Goal: Task Accomplishment & Management: Manage account settings

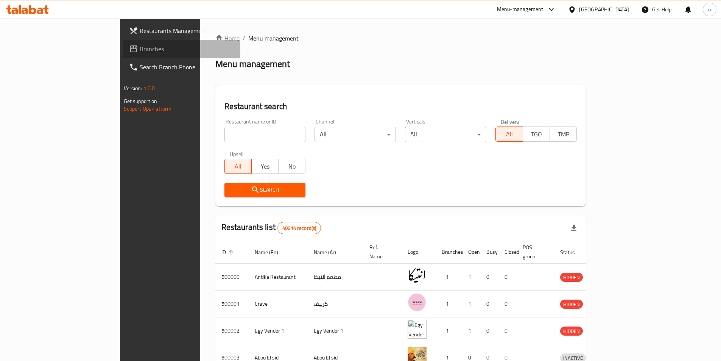
click at [140, 49] on span "Branches" at bounding box center [187, 48] width 95 height 9
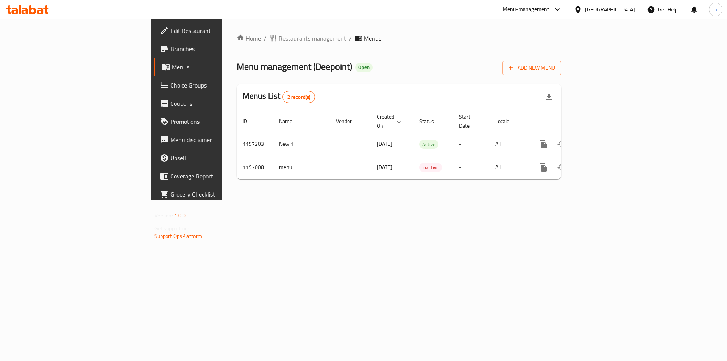
click at [272, 200] on div "Home / Restaurants management / Menus Menu management ( Deepoint ) Open Add New…" at bounding box center [399, 110] width 355 height 182
click at [170, 48] on span "Branches" at bounding box center [218, 48] width 96 height 9
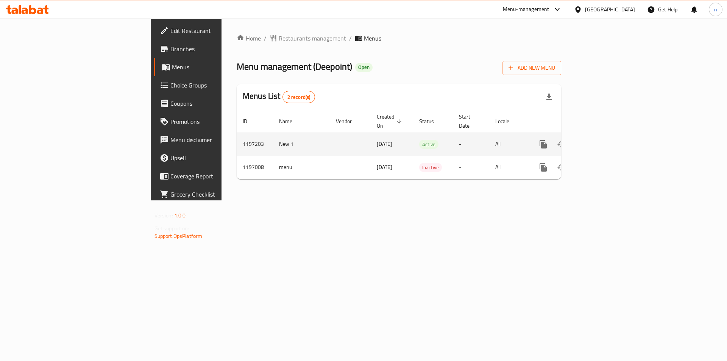
click at [603, 140] on icon "enhanced table" at bounding box center [597, 144] width 9 height 9
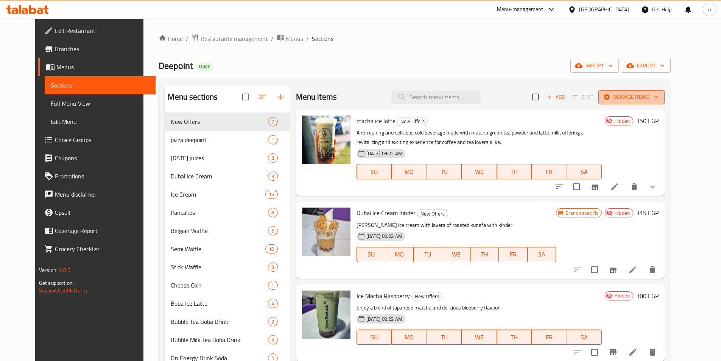
click at [659, 101] on span "Manage items" at bounding box center [632, 96] width 54 height 9
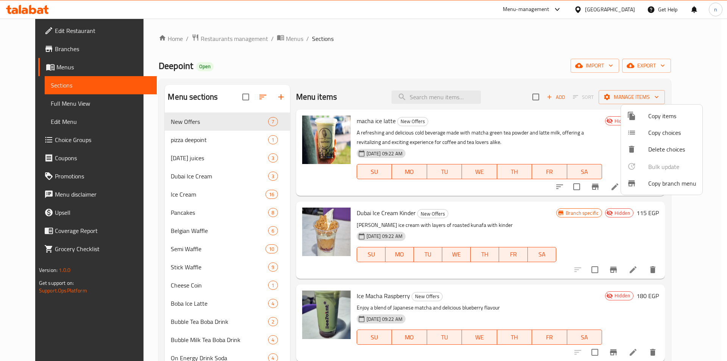
click at [660, 187] on span "Copy branch menu" at bounding box center [672, 183] width 48 height 9
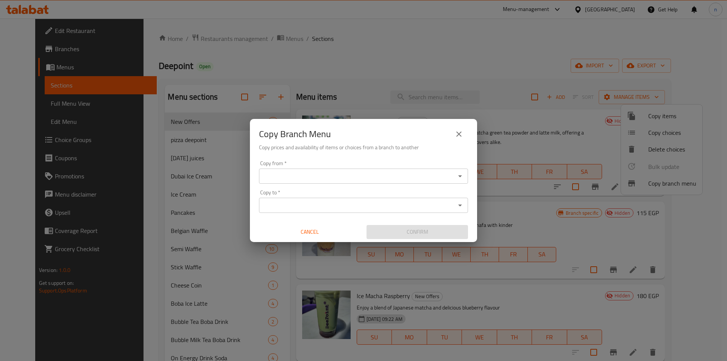
click at [360, 178] on input "Copy from   *" at bounding box center [357, 176] width 192 height 11
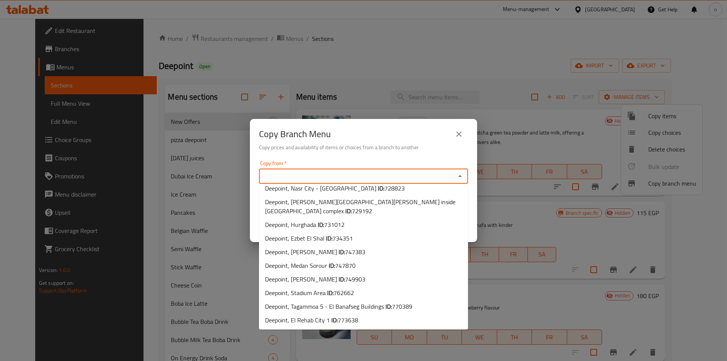
scroll to position [48, 0]
click at [375, 308] on span "Deepoint, Tagammoa 5 - El Banafseg Buildings ID: 770389" at bounding box center [338, 305] width 147 height 9
type input "Deepoint, Tagammoa 5 - El Banafseg Buildings"
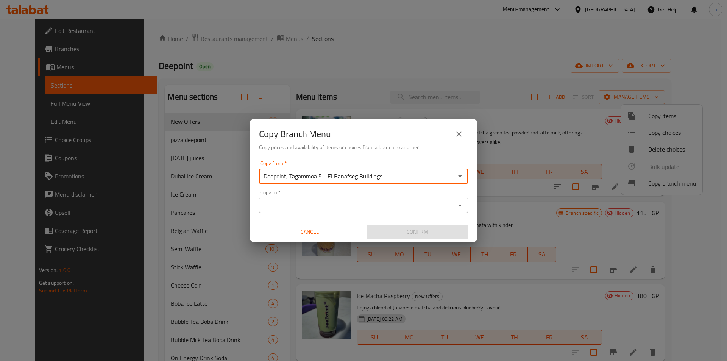
click at [393, 176] on input "Deepoint, Tagammoa 5 - El Banafseg Buildings" at bounding box center [357, 176] width 192 height 11
click at [456, 176] on icon "Open" at bounding box center [460, 176] width 9 height 9
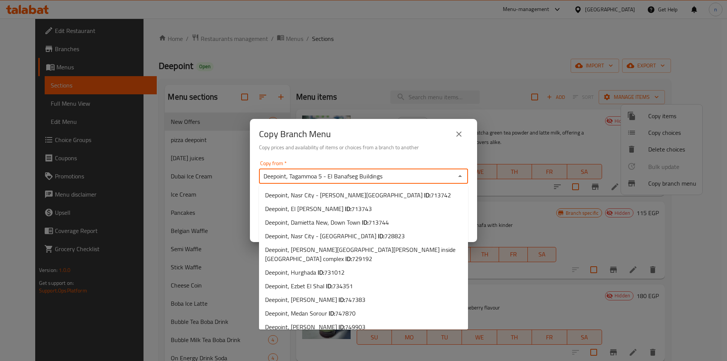
scroll to position [33, 0]
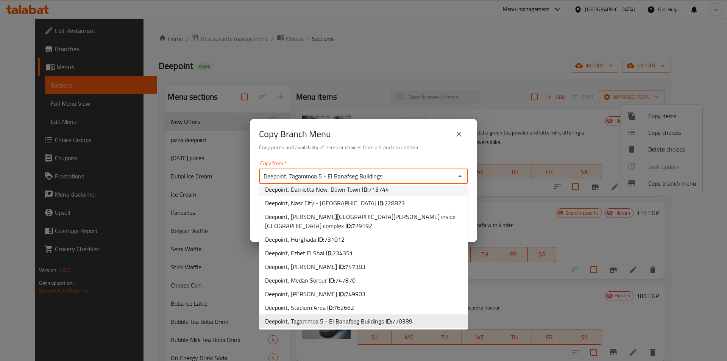
click at [444, 176] on input "Deepoint, Tagammoa 5 - El Banafseg Buildings" at bounding box center [357, 176] width 192 height 11
click at [461, 176] on icon "Close" at bounding box center [460, 176] width 4 height 2
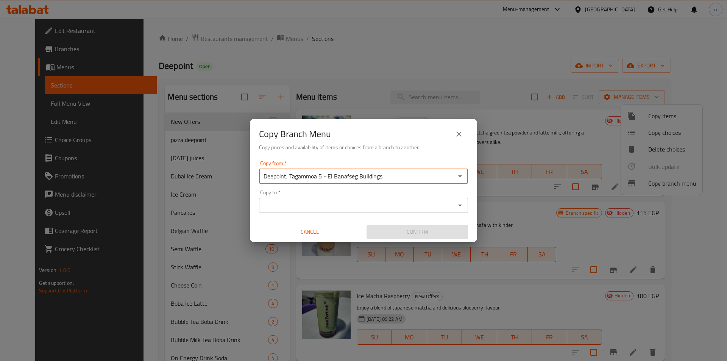
click at [462, 204] on icon "Open" at bounding box center [460, 205] width 9 height 9
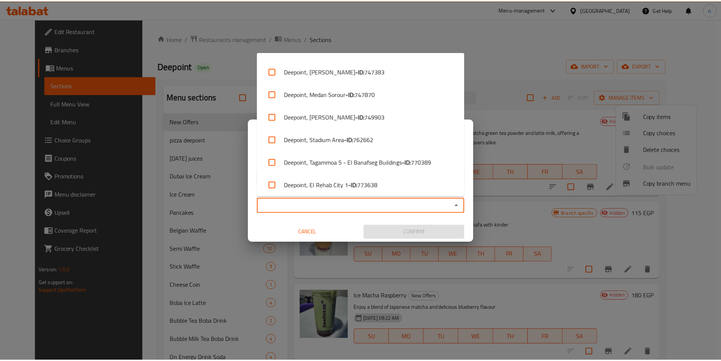
scroll to position [157, 0]
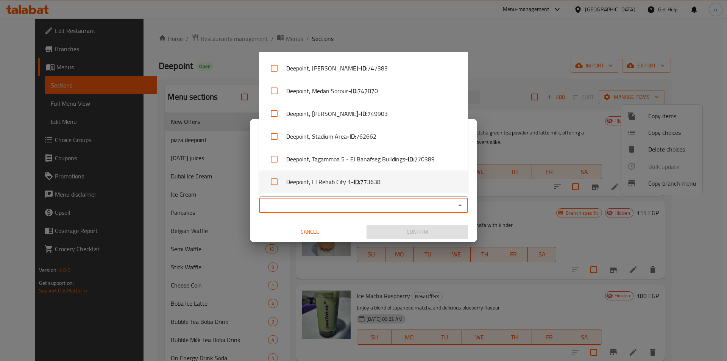
click at [403, 181] on li "Deepoint, El Rehab City 1 - ID: 773638" at bounding box center [363, 181] width 209 height 23
checkbox input "true"
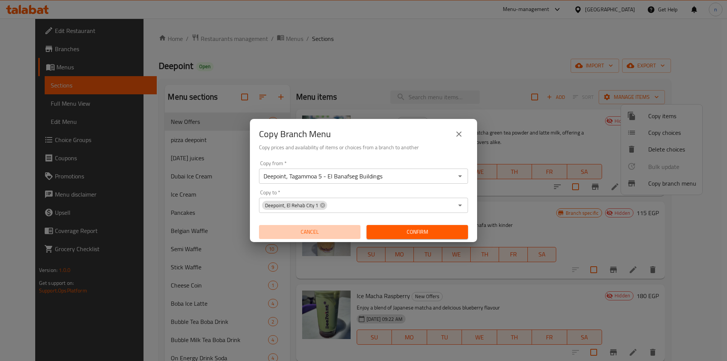
click at [270, 226] on button "Cancel" at bounding box center [309, 232] width 101 height 14
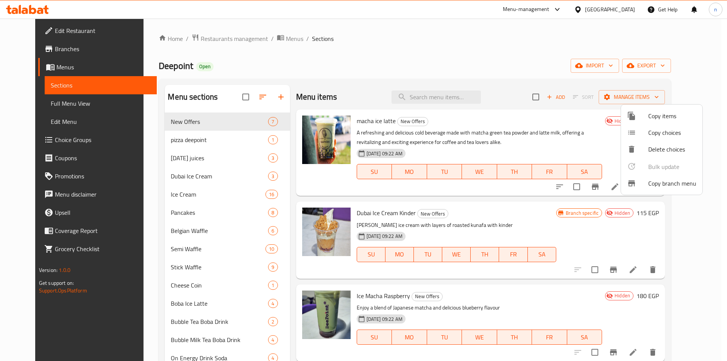
click at [39, 46] on div at bounding box center [363, 180] width 727 height 361
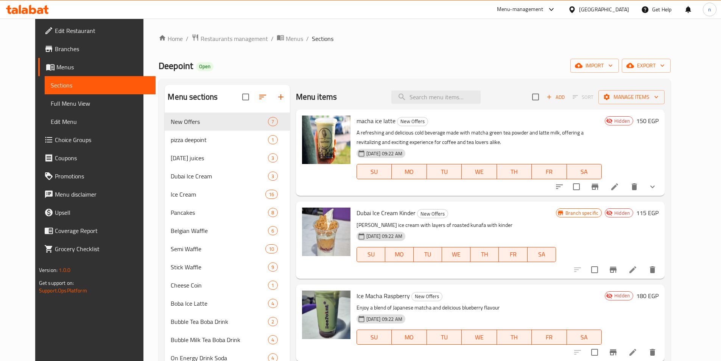
click at [55, 46] on span "Branches" at bounding box center [102, 48] width 95 height 9
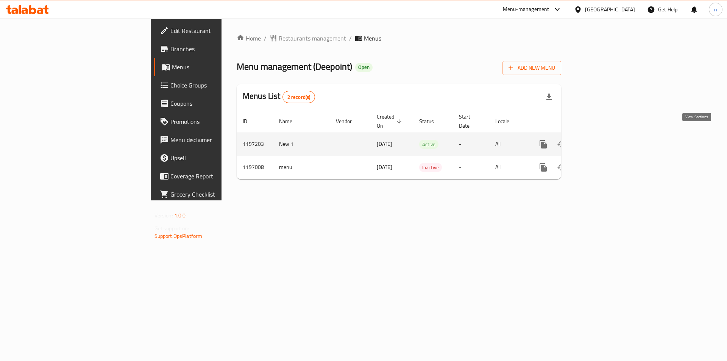
click at [601, 141] on icon "enhanced table" at bounding box center [598, 144] width 7 height 7
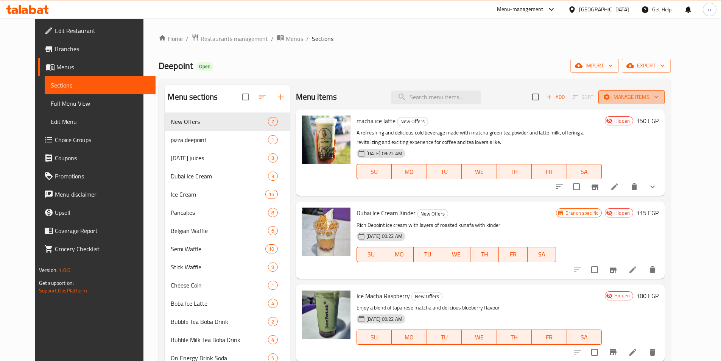
click at [659, 94] on span "Manage items" at bounding box center [632, 96] width 54 height 9
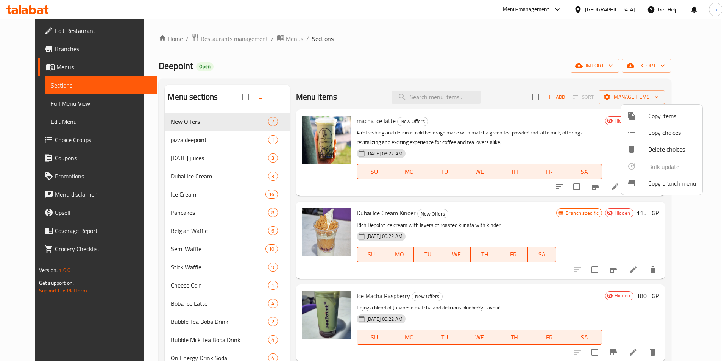
click at [652, 185] on span "Copy branch menu" at bounding box center [672, 183] width 48 height 9
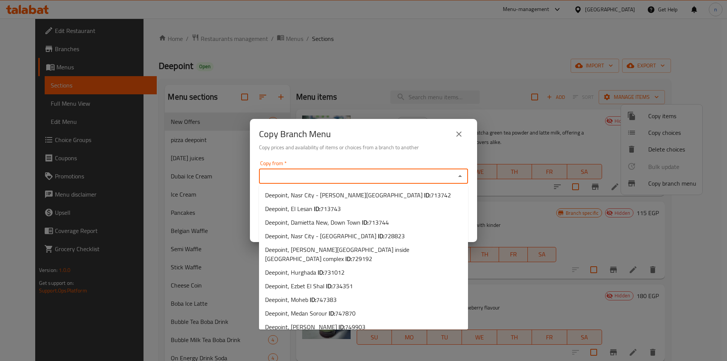
click at [385, 172] on input "Copy from   *" at bounding box center [357, 176] width 192 height 11
click at [387, 172] on input "Copy from   *" at bounding box center [357, 176] width 192 height 11
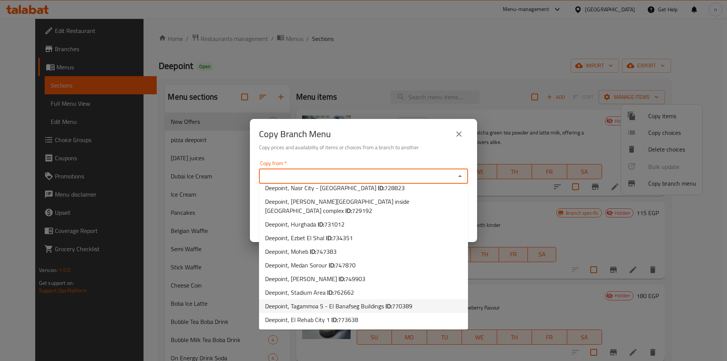
click at [391, 304] on b "ID:" at bounding box center [389, 305] width 6 height 11
type input "Deepoint, Tagammoa 5 - El Banafseg Buildings"
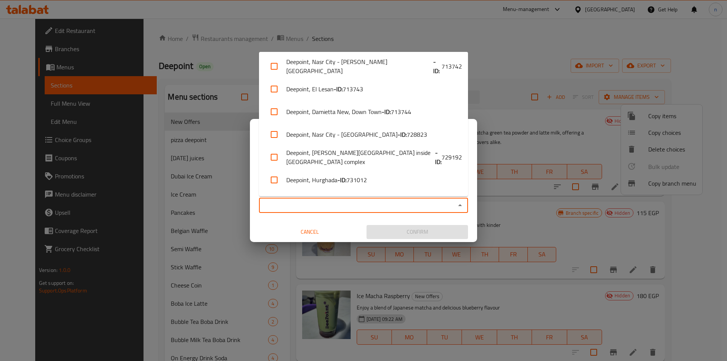
click at [408, 203] on input "Copy to   *" at bounding box center [357, 205] width 192 height 11
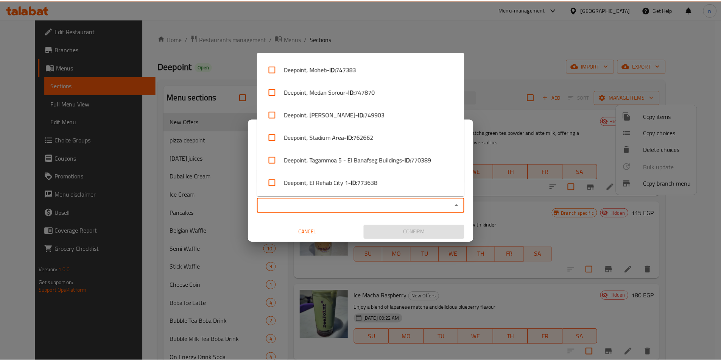
scroll to position [157, 0]
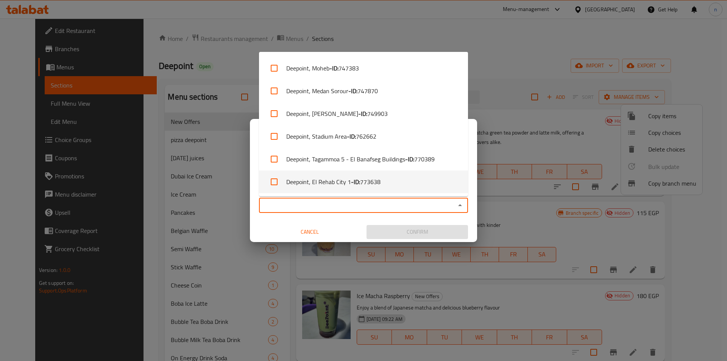
click at [381, 176] on li "Deepoint, El Rehab City 1 - ID: 773638" at bounding box center [363, 181] width 209 height 23
checkbox input "true"
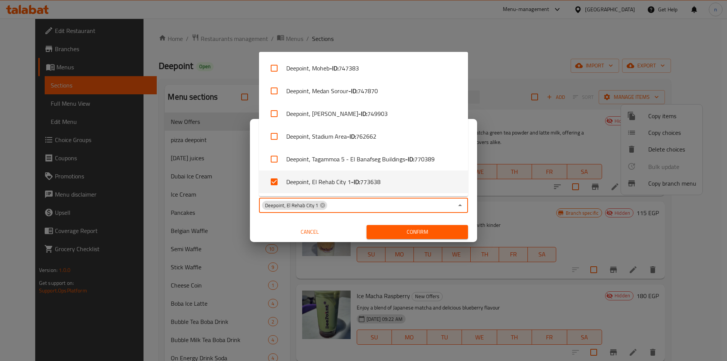
click at [419, 233] on span "Confirm" at bounding box center [417, 231] width 89 height 9
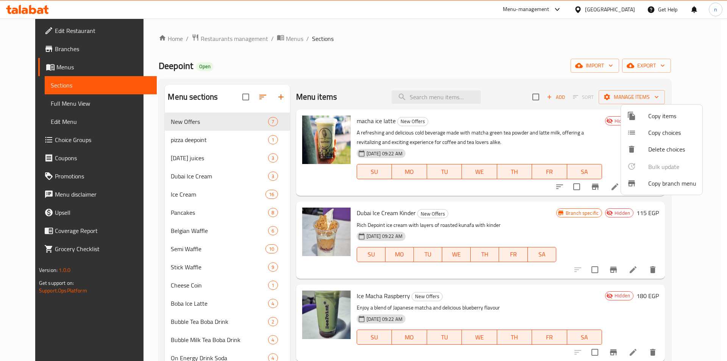
click at [50, 103] on div at bounding box center [363, 180] width 727 height 361
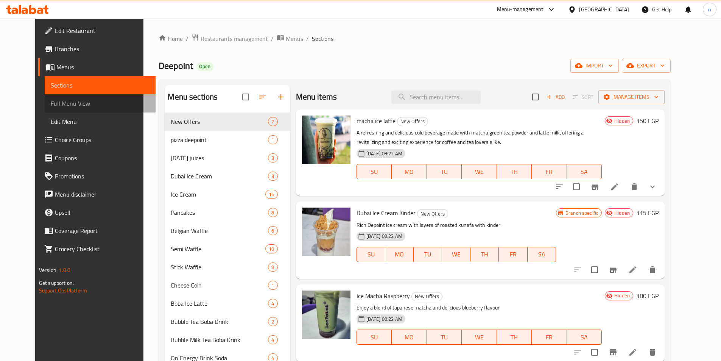
click at [51, 103] on span "Full Menu View" at bounding box center [100, 103] width 99 height 9
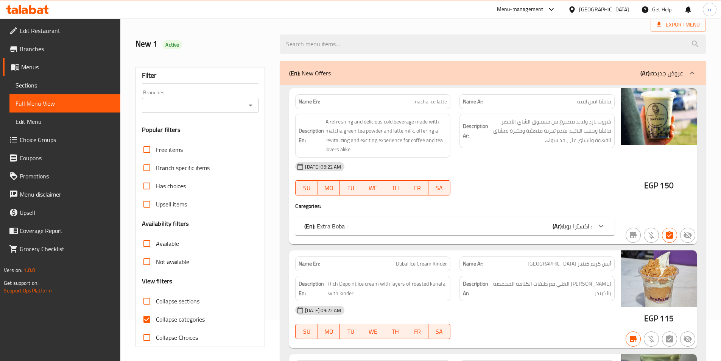
scroll to position [151, 0]
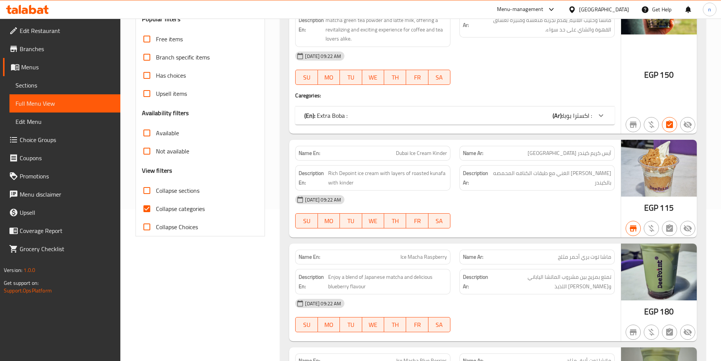
click at [151, 211] on input "Collapse categories" at bounding box center [147, 209] width 18 height 18
checkbox input "false"
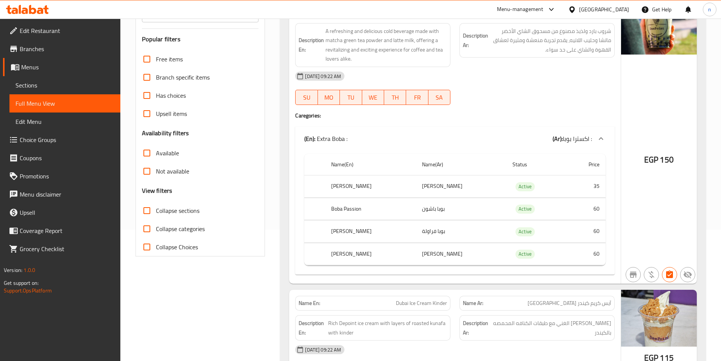
scroll to position [0, 0]
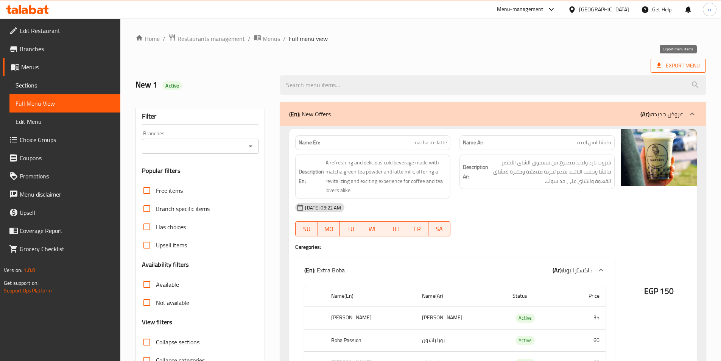
click at [663, 64] on icon at bounding box center [660, 66] width 8 height 8
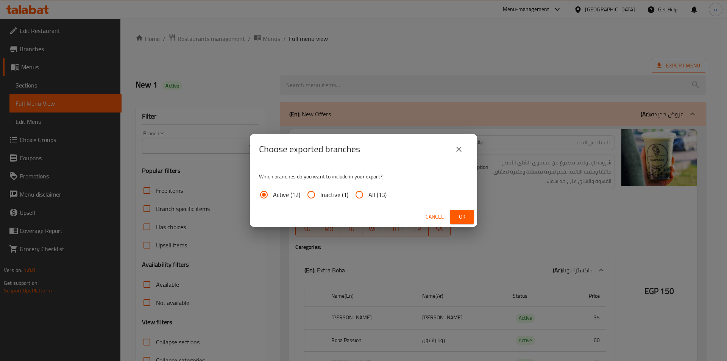
click at [361, 193] on input "All (13)" at bounding box center [359, 195] width 18 height 18
radio input "true"
click at [468, 210] on button "Ok" at bounding box center [462, 217] width 24 height 14
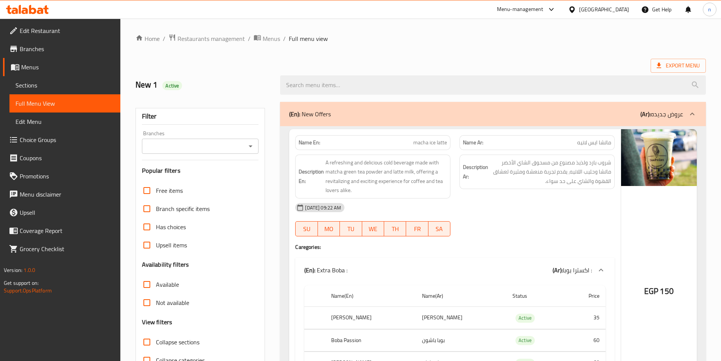
click at [26, 51] on span "Branches" at bounding box center [67, 48] width 95 height 9
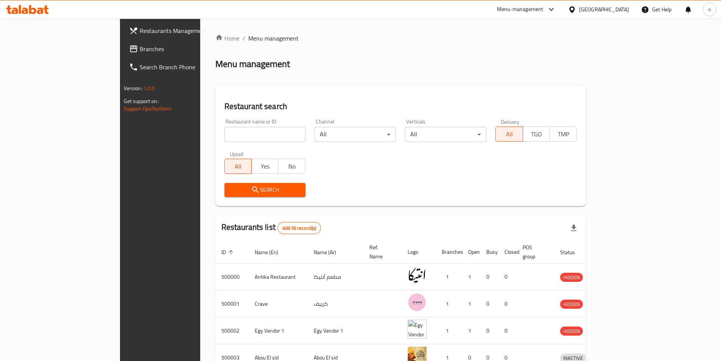
click at [616, 4] on div "[GEOGRAPHIC_DATA]" at bounding box center [598, 9] width 73 height 18
click at [579, 10] on div at bounding box center [573, 9] width 11 height 8
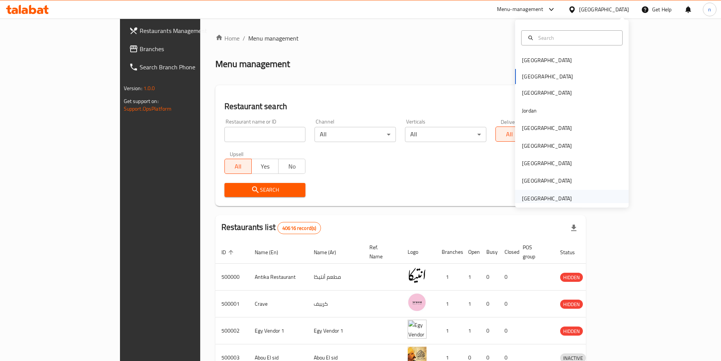
click at [534, 200] on div "[GEOGRAPHIC_DATA]" at bounding box center [547, 198] width 50 height 8
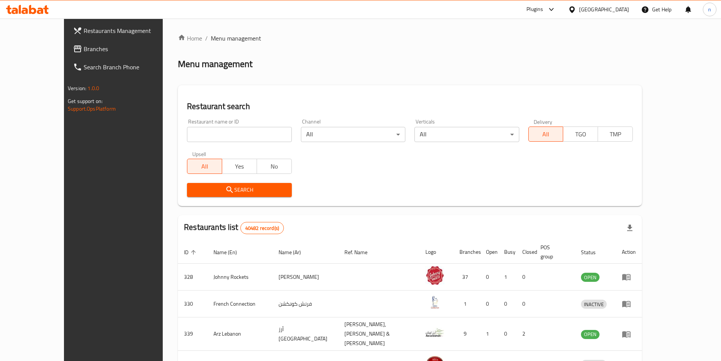
click at [67, 44] on link "Branches" at bounding box center [125, 49] width 117 height 18
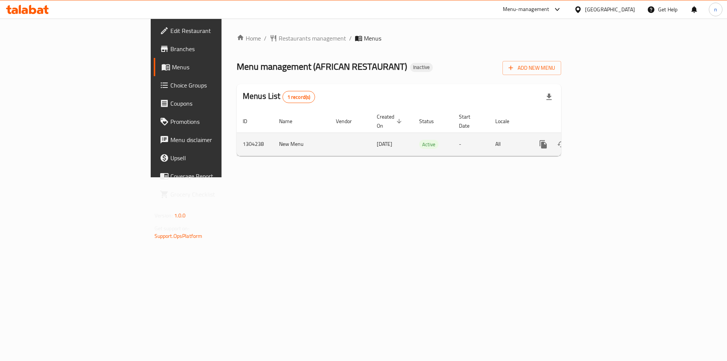
click at [603, 140] on icon "enhanced table" at bounding box center [597, 144] width 9 height 9
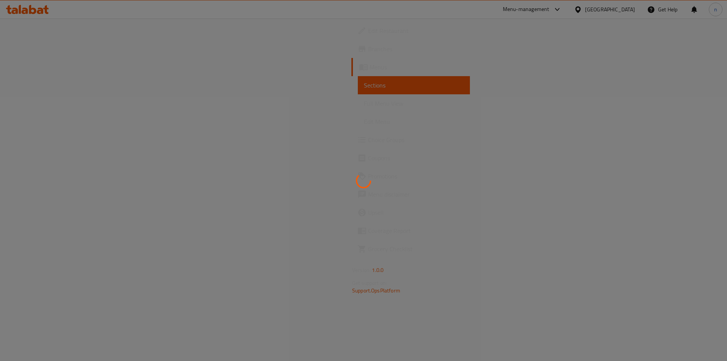
click at [386, 149] on div at bounding box center [363, 180] width 727 height 361
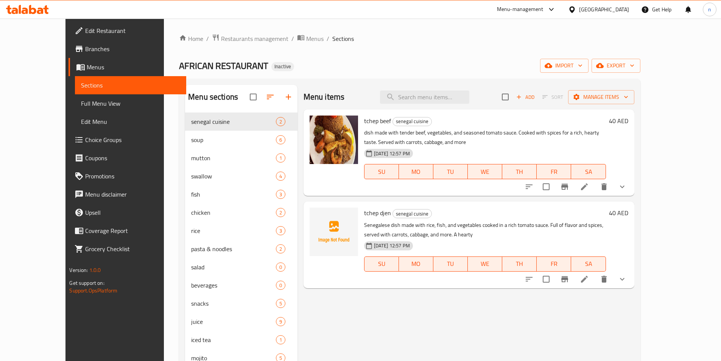
click at [81, 86] on span "Sections" at bounding box center [130, 85] width 99 height 9
click at [87, 70] on span "Menus" at bounding box center [133, 66] width 93 height 9
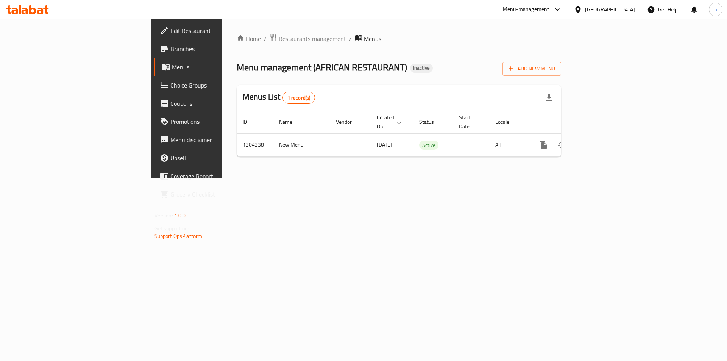
click at [170, 32] on span "Edit Restaurant" at bounding box center [218, 30] width 96 height 9
